Goal: Browse casually

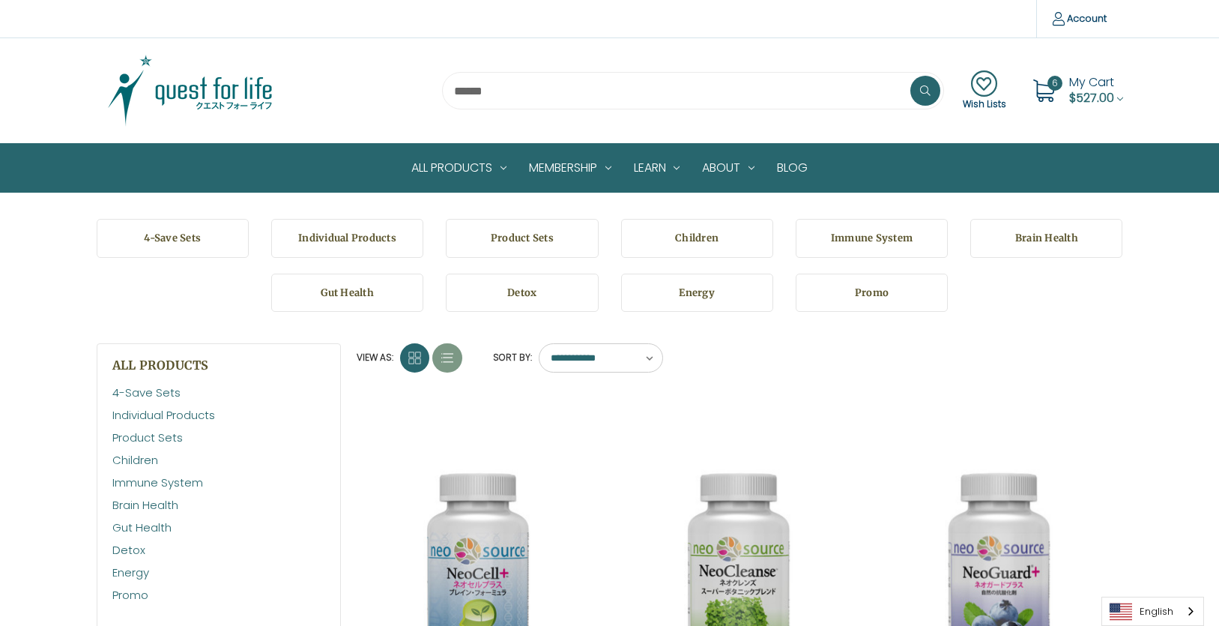
click at [191, 80] on img at bounding box center [190, 90] width 187 height 75
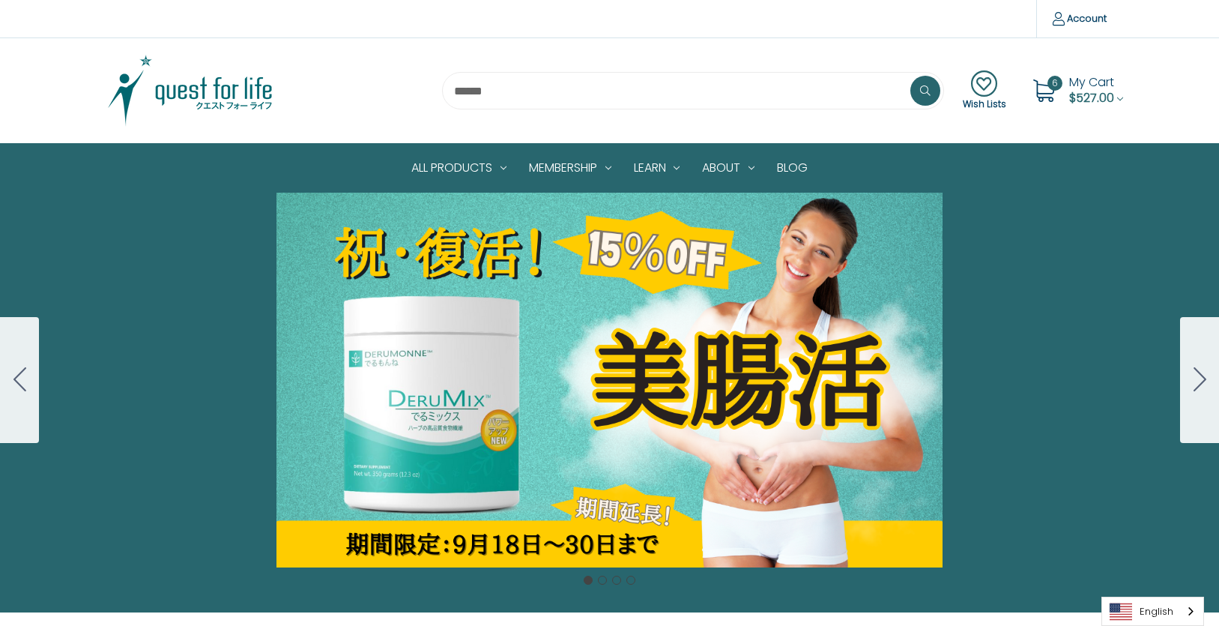
click at [190, 316] on div "Carousel Title Add a description for your carousel slide. You can use this to p…" at bounding box center [609, 380] width 1219 height 375
